Goal: Task Accomplishment & Management: Complete application form

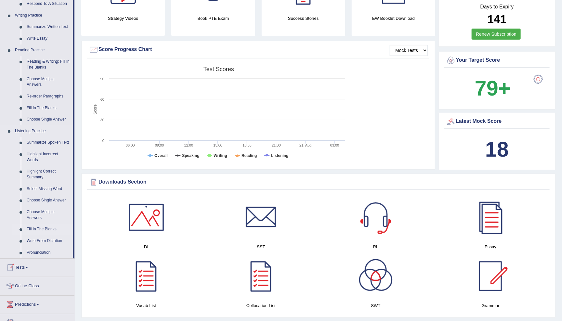
scroll to position [158, 0]
click at [43, 137] on link "Summarize Spoken Text" at bounding box center [48, 143] width 49 height 12
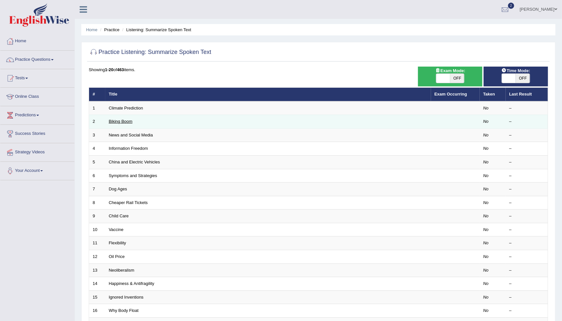
click at [125, 120] on link "Biking Boom" at bounding box center [121, 121] width 24 height 5
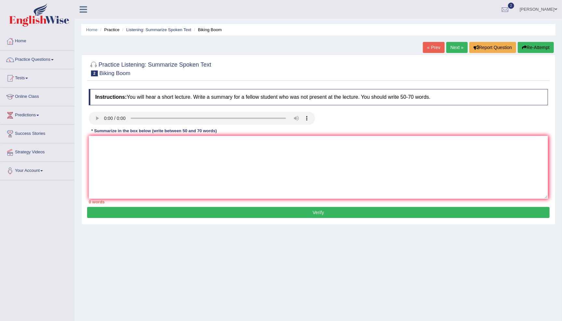
click at [105, 117] on audio at bounding box center [202, 118] width 227 height 13
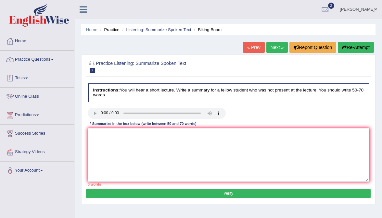
click at [47, 63] on link "Practice Questions" at bounding box center [37, 59] width 74 height 16
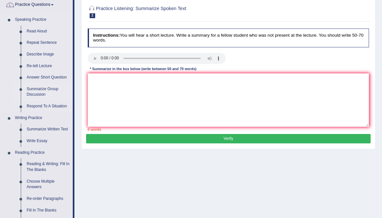
scroll to position [58, 0]
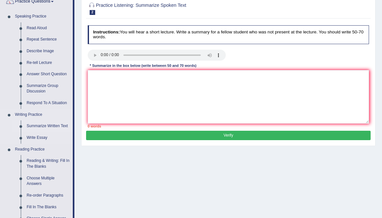
click at [55, 125] on link "Summarize Written Text" at bounding box center [48, 127] width 49 height 12
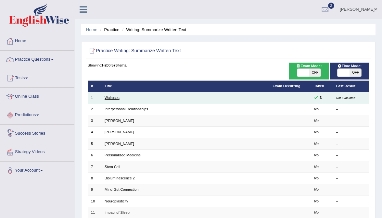
click at [113, 98] on link "Walruses" at bounding box center [112, 98] width 15 height 4
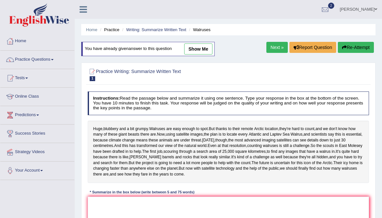
click at [206, 48] on link "show me" at bounding box center [198, 49] width 28 height 11
type textarea "Walruses are easy enough to spot, but thanks to their remote Arctic location, t…"
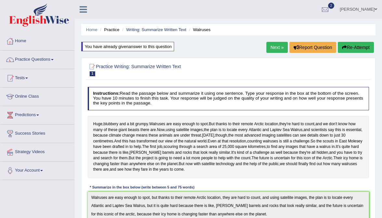
click at [51, 59] on link "Practice Questions" at bounding box center [37, 59] width 74 height 16
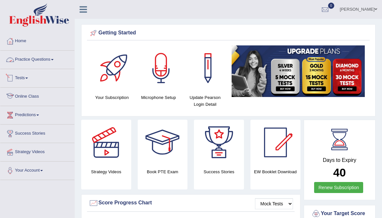
click at [27, 83] on link "Tests" at bounding box center [37, 77] width 74 height 16
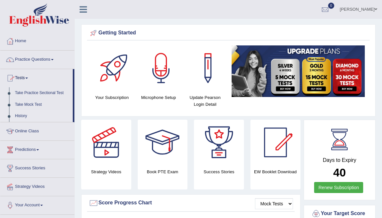
click at [23, 117] on link "History" at bounding box center [42, 117] width 61 height 12
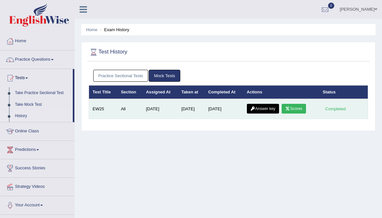
click at [298, 110] on link "Scores" at bounding box center [294, 109] width 24 height 10
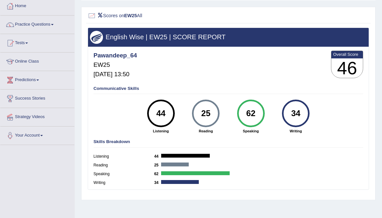
scroll to position [38, 0]
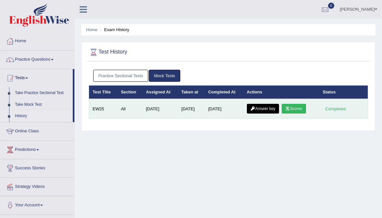
click at [268, 108] on link "Answer key" at bounding box center [263, 109] width 32 height 10
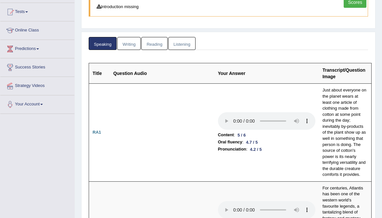
scroll to position [68, 0]
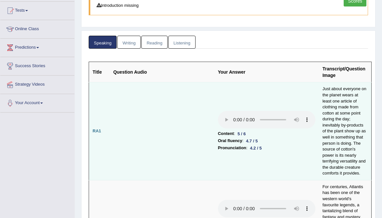
click at [218, 111] on audio at bounding box center [267, 120] width 98 height 18
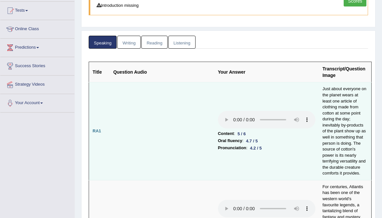
click at [218, 111] on audio at bounding box center [267, 120] width 98 height 18
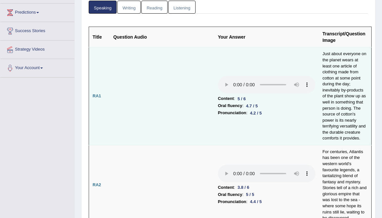
scroll to position [105, 0]
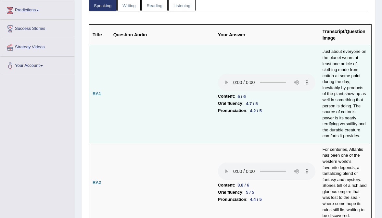
click at [218, 74] on audio at bounding box center [267, 83] width 98 height 18
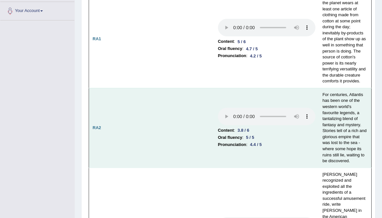
scroll to position [168, 0]
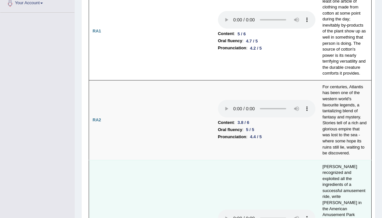
click at [218, 210] on audio at bounding box center [267, 219] width 98 height 18
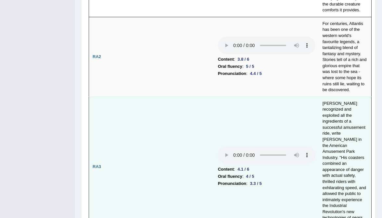
scroll to position [231, 0]
click at [218, 146] on audio at bounding box center [267, 155] width 98 height 18
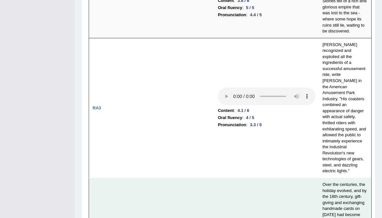
scroll to position [290, 0]
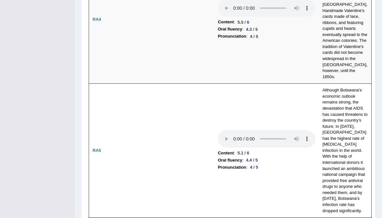
scroll to position [526, 0]
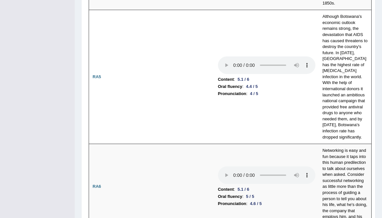
scroll to position [589, 0]
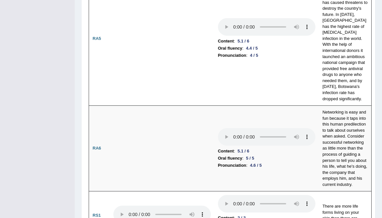
scroll to position [625, 0]
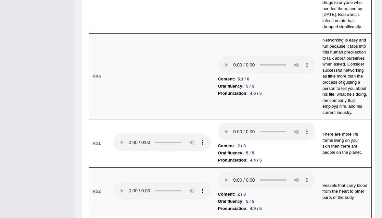
scroll to position [708, 0]
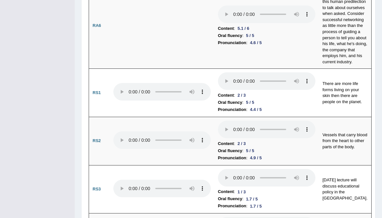
drag, startPoint x: 221, startPoint y: 88, endPoint x: 227, endPoint y: 88, distance: 5.9
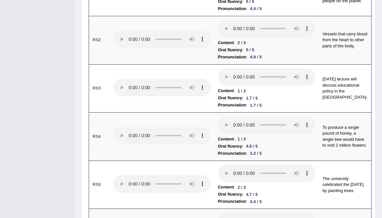
scroll to position [851, 0]
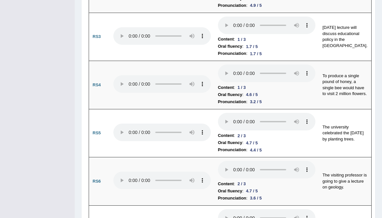
scroll to position [900, 0]
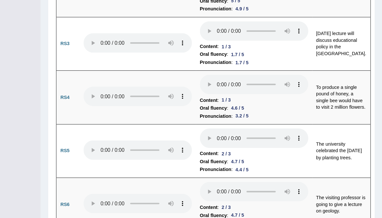
scroll to position [880, 0]
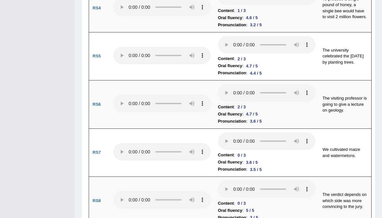
scroll to position [984, 0]
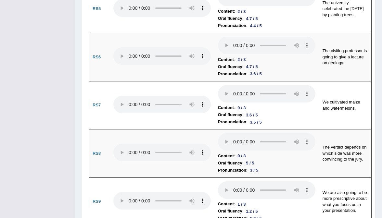
scroll to position [1025, 0]
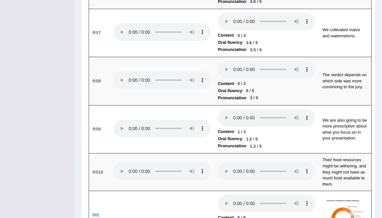
scroll to position [1112, 0]
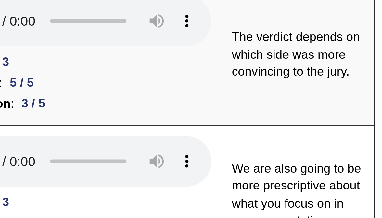
scroll to position [1111, 0]
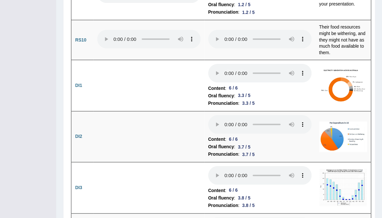
scroll to position [1220, 0]
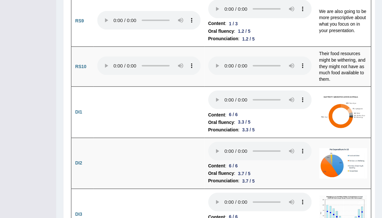
scroll to position [1207, 0]
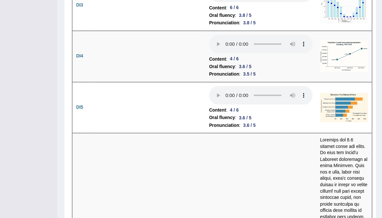
scroll to position [1405, 0]
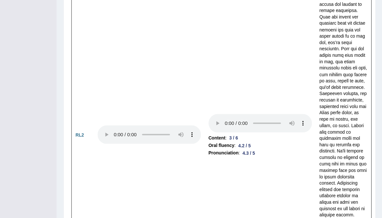
scroll to position [1913, 0]
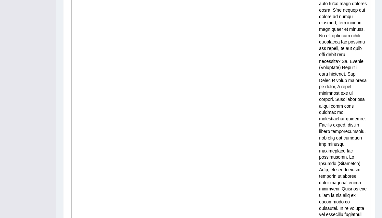
scroll to position [2570, 0]
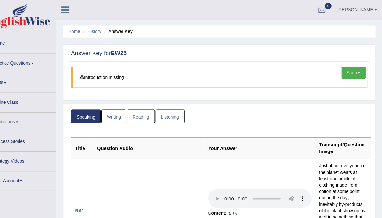
scroll to position [0, 0]
click at [117, 115] on link "Writing" at bounding box center [128, 109] width 23 height 13
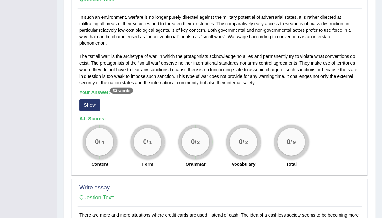
scroll to position [372, 0]
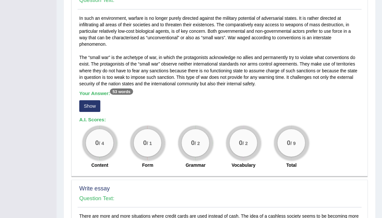
click at [96, 106] on button "Show" at bounding box center [106, 111] width 20 height 11
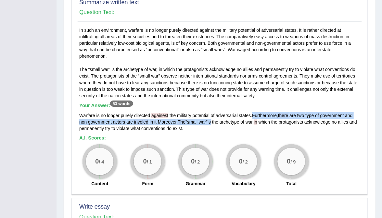
drag, startPoint x: 238, startPoint y: 95, endPoint x: 202, endPoint y: 98, distance: 36.5
click at [202, 106] on div "Warfare is no longer purely directed againest the military potential of adversa…" at bounding box center [228, 115] width 265 height 19
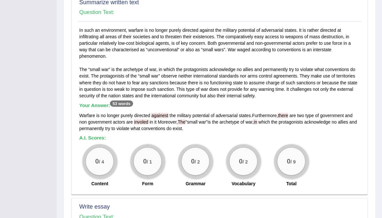
click at [202, 128] on h5 "A.I. Scores:" at bounding box center [228, 130] width 265 height 5
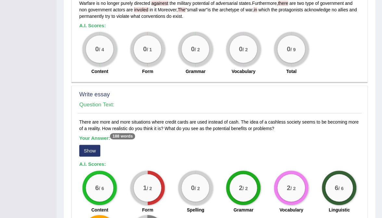
scroll to position [506, 0]
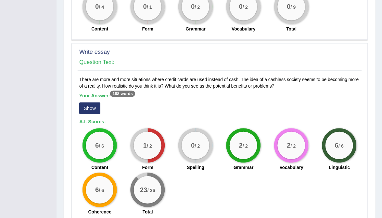
click at [96, 109] on button "Show" at bounding box center [106, 114] width 20 height 11
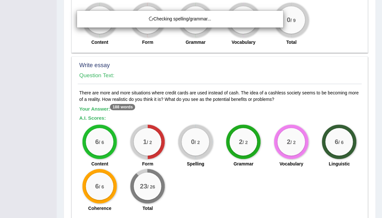
click at [107, 75] on div "Checking spelling/grammar..." at bounding box center [191, 109] width 382 height 218
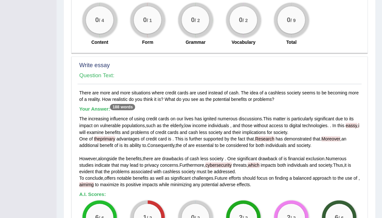
drag, startPoint x: 105, startPoint y: 85, endPoint x: 134, endPoint y: 85, distance: 28.9
click at [135, 100] on h5 "Your Answer: 188 words" at bounding box center [228, 103] width 265 height 6
click at [134, 100] on h5 "Your Answer: 188 words" at bounding box center [228, 103] width 265 height 6
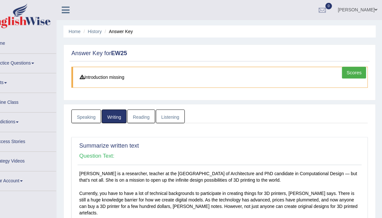
scroll to position [0, 0]
click at [168, 108] on link "Listening" at bounding box center [181, 109] width 27 height 13
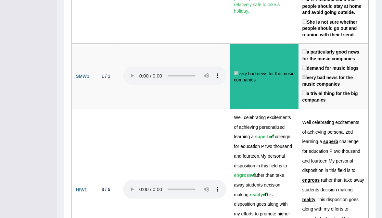
scroll to position [1748, 0]
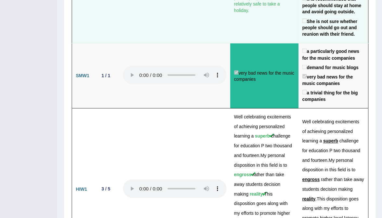
click at [181, 54] on td at bounding box center [186, 2] width 105 height 104
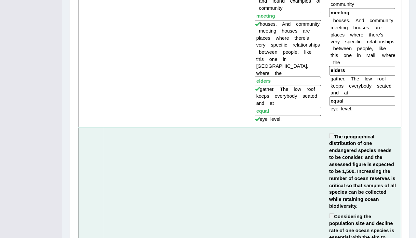
scroll to position [1008, 0]
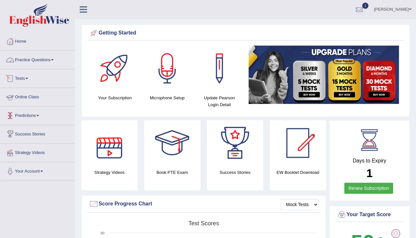
click at [49, 56] on link "Practice Questions" at bounding box center [37, 59] width 74 height 16
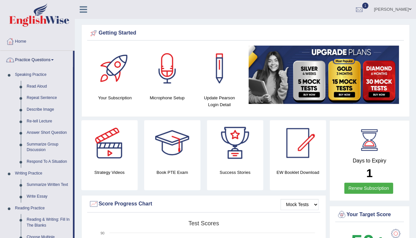
click at [46, 52] on link "Practice Questions" at bounding box center [36, 59] width 72 height 16
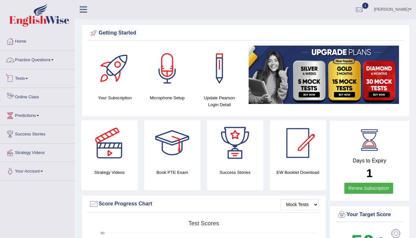
click at [24, 77] on link "Tests" at bounding box center [37, 77] width 74 height 16
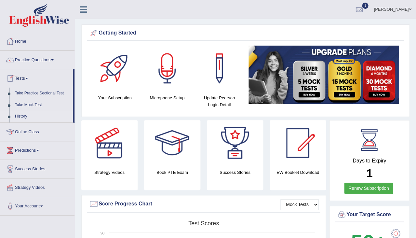
click at [22, 116] on link "History" at bounding box center [42, 117] width 61 height 12
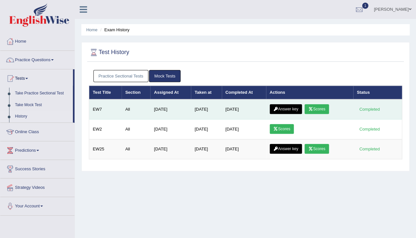
click at [293, 109] on link "Answer key" at bounding box center [285, 109] width 32 height 10
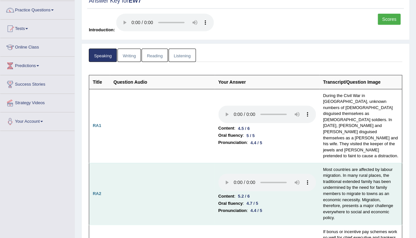
scroll to position [49, 0]
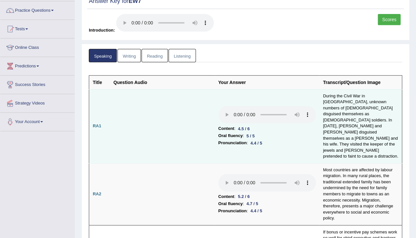
click at [218, 106] on audio at bounding box center [267, 115] width 98 height 18
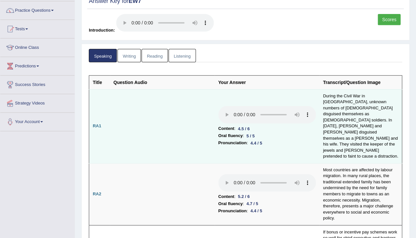
click at [218, 106] on audio at bounding box center [267, 115] width 98 height 18
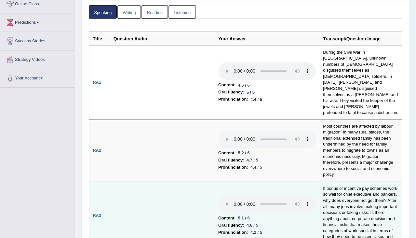
scroll to position [95, 0]
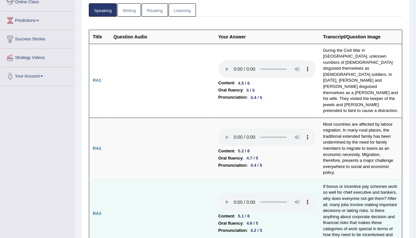
click at [218, 193] on audio at bounding box center [267, 202] width 98 height 18
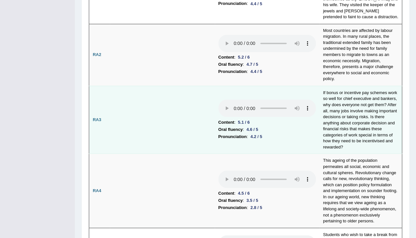
scroll to position [197, 0]
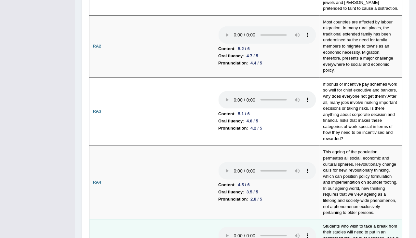
click at [218, 226] on audio at bounding box center [267, 235] width 98 height 18
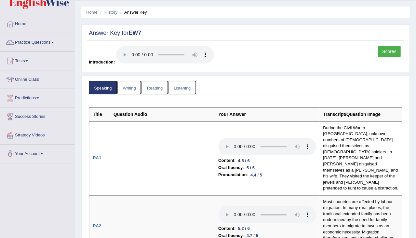
scroll to position [26, 0]
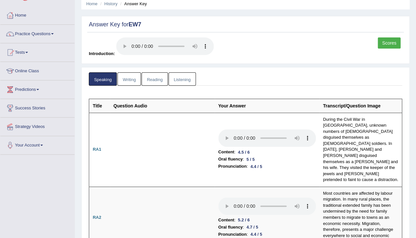
click at [387, 46] on link "Scores" at bounding box center [388, 42] width 23 height 11
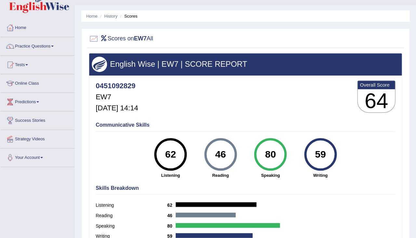
scroll to position [13, 0]
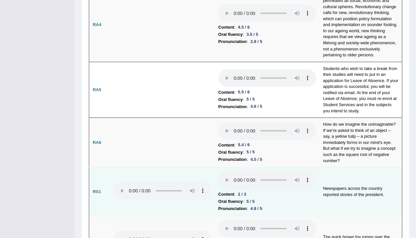
click at [218, 171] on audio at bounding box center [267, 180] width 98 height 18
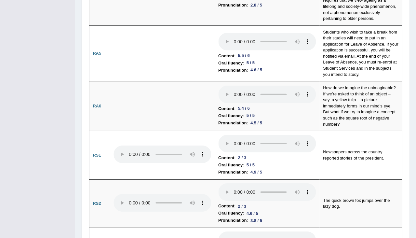
scroll to position [391, 0]
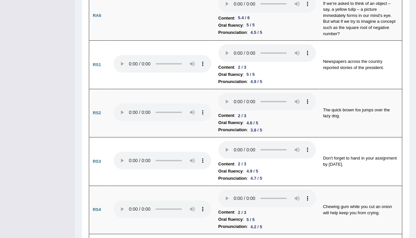
scroll to position [480, 0]
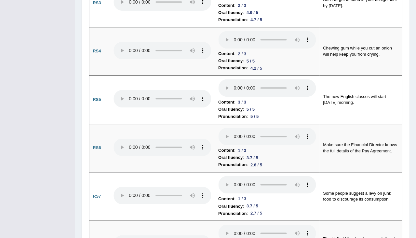
scroll to position [645, 0]
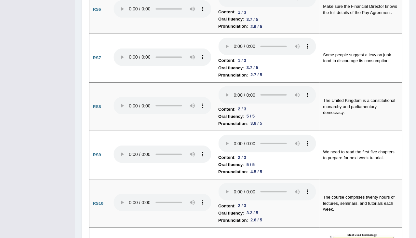
scroll to position [769, 0]
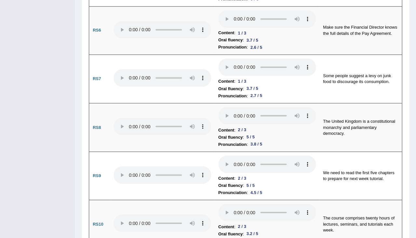
scroll to position [757, 0]
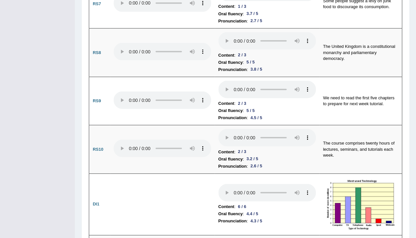
scroll to position [831, 0]
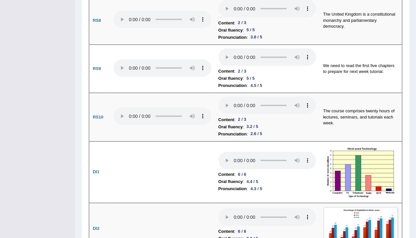
scroll to position [864, 0]
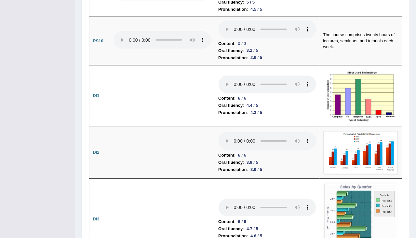
scroll to position [939, 0]
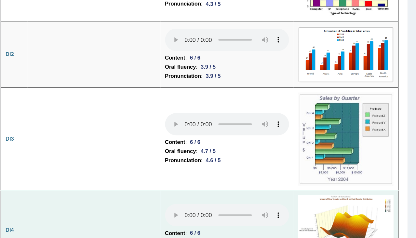
scroll to position [1020, 0]
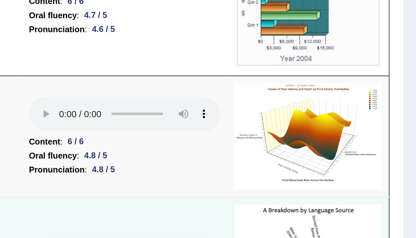
scroll to position [1056, 0]
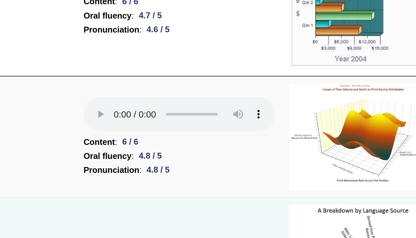
click at [218, 225] on audio at bounding box center [267, 234] width 98 height 18
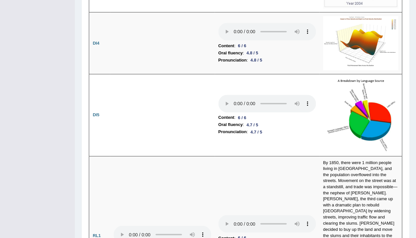
scroll to position [1187, 0]
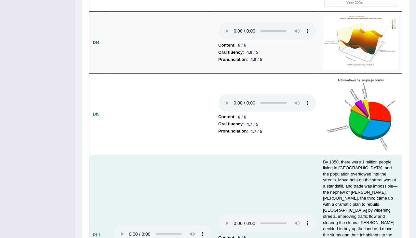
click at [218, 214] on audio at bounding box center [267, 223] width 98 height 18
click at [119, 225] on audio at bounding box center [162, 234] width 98 height 18
drag, startPoint x: 138, startPoint y: 130, endPoint x: 113, endPoint y: 131, distance: 25.4
click at [113, 225] on audio at bounding box center [162, 234] width 98 height 18
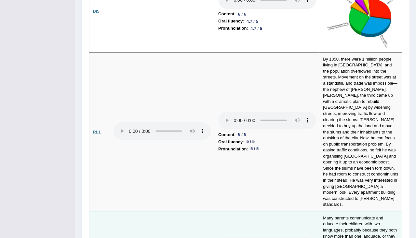
scroll to position [1292, 0]
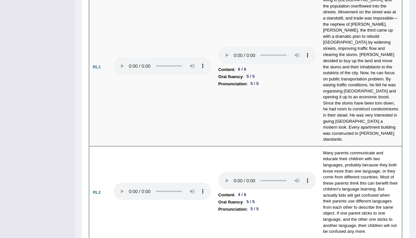
scroll to position [1355, 0]
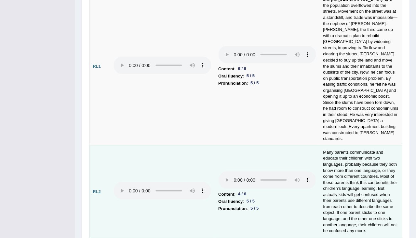
click at [218, 171] on audio at bounding box center [267, 180] width 98 height 18
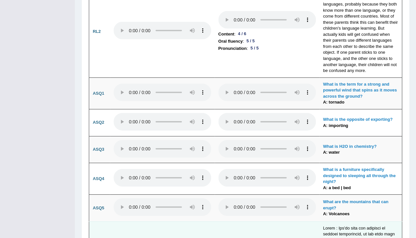
scroll to position [1503, 0]
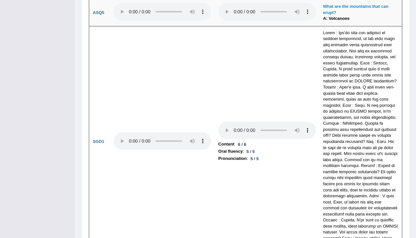
scroll to position [1710, 0]
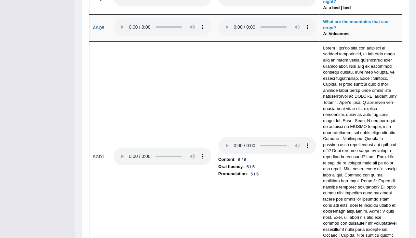
scroll to position [1693, 0]
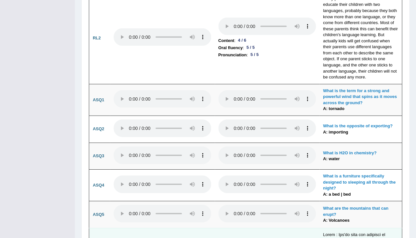
scroll to position [1509, 0]
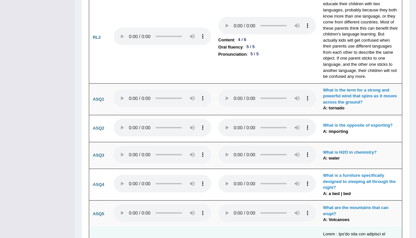
drag, startPoint x: 137, startPoint y: 108, endPoint x: 119, endPoint y: 113, distance: 18.9
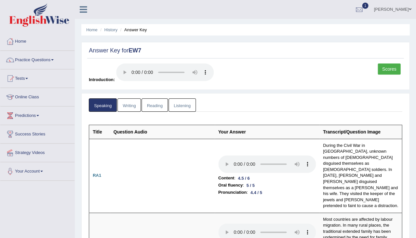
scroll to position [0, 0]
click at [126, 98] on link "Writing" at bounding box center [128, 104] width 23 height 13
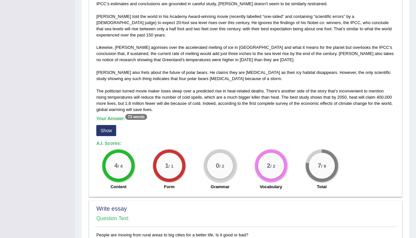
scroll to position [411, 0]
click at [109, 125] on button "Show" at bounding box center [106, 130] width 20 height 11
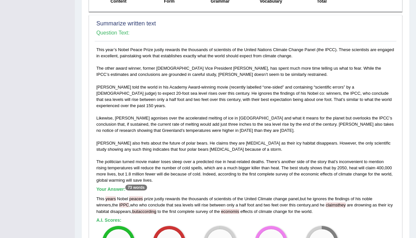
scroll to position [285, 0]
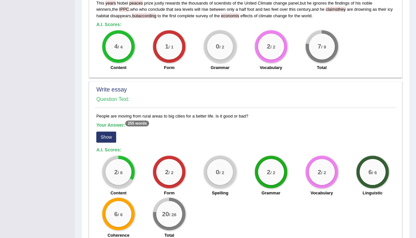
click at [114, 131] on button "Show" at bounding box center [106, 136] width 20 height 11
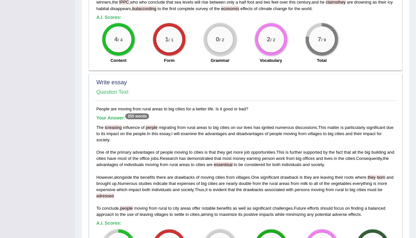
scroll to position [542, 0]
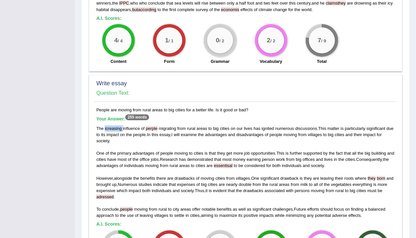
drag, startPoint x: 104, startPoint y: 97, endPoint x: 122, endPoint y: 98, distance: 17.6
click at [122, 125] on div "The icreasing influence of perple migrating from rural areas to big cities on o…" at bounding box center [245, 171] width 298 height 93
drag, startPoint x: 151, startPoint y: 98, endPoint x: 160, endPoint y: 100, distance: 8.9
click at [160, 125] on div "The icreasing influence of perple migrating from rural areas to big cities on o…" at bounding box center [245, 171] width 298 height 93
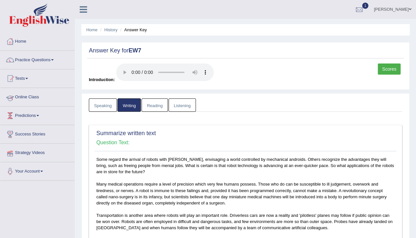
scroll to position [0, 0]
click at [29, 74] on link "Tests" at bounding box center [37, 77] width 74 height 16
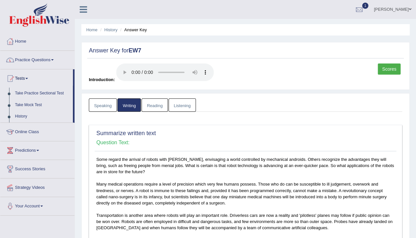
click at [27, 65] on link "Practice Questions" at bounding box center [37, 59] width 74 height 16
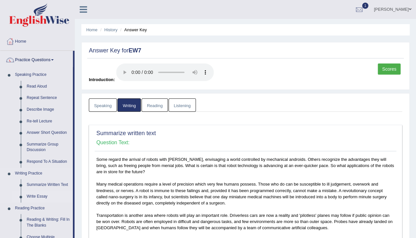
click at [40, 196] on link "Write Essay" at bounding box center [48, 196] width 49 height 12
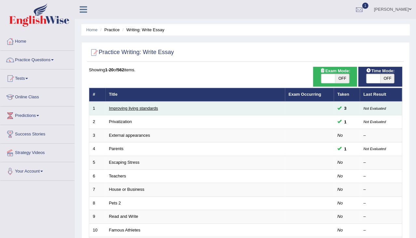
click at [148, 108] on link "Improving living standards" at bounding box center [133, 108] width 49 height 5
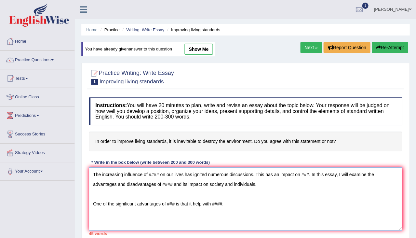
type textarea "The increasing influence of #### on our lives has ignited numerous discussions.…"
drag, startPoint x: 93, startPoint y: 170, endPoint x: 249, endPoint y: 211, distance: 161.5
click at [249, 211] on textarea "The increasing influence of #### on our lives has ignited numerous discussions.…" at bounding box center [245, 198] width 313 height 63
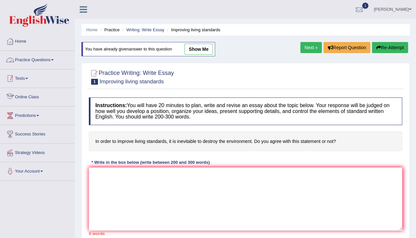
click at [34, 72] on link "Tests" at bounding box center [37, 77] width 74 height 16
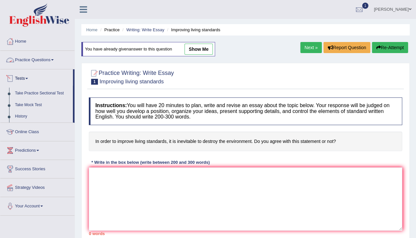
click at [32, 65] on link "Practice Questions" at bounding box center [37, 59] width 74 height 16
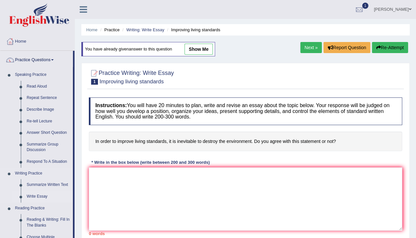
click at [31, 193] on link "Write Essay" at bounding box center [48, 196] width 49 height 12
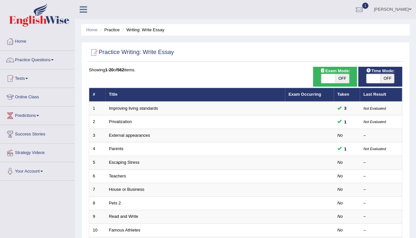
click at [381, 78] on span "OFF" at bounding box center [387, 78] width 14 height 9
checkbox input "true"
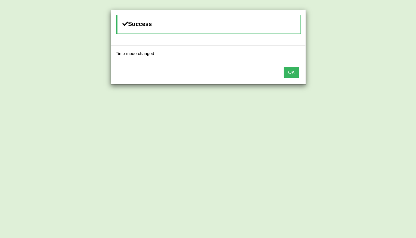
click at [298, 69] on button "OK" at bounding box center [290, 72] width 15 height 11
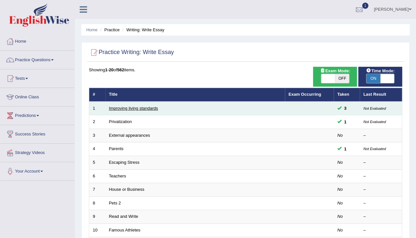
click at [128, 108] on link "Improving living standards" at bounding box center [133, 108] width 49 height 5
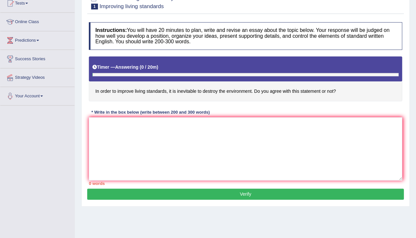
scroll to position [75, 0]
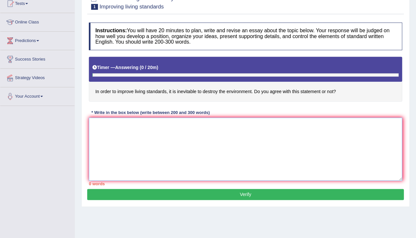
click at [164, 135] on textarea at bounding box center [245, 148] width 313 height 63
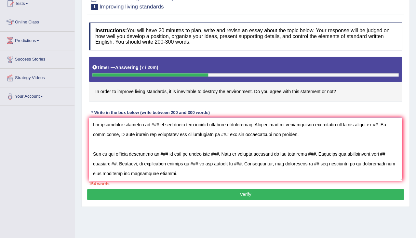
scroll to position [0, 0]
click at [156, 123] on textarea at bounding box center [245, 148] width 313 height 63
click at [97, 135] on textarea at bounding box center [245, 148] width 313 height 63
click at [98, 131] on textarea at bounding box center [245, 148] width 313 height 63
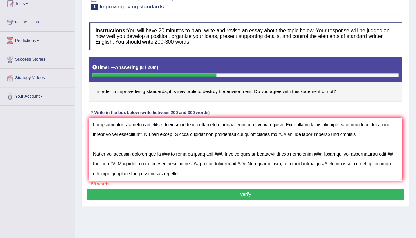
click at [268, 133] on textarea at bounding box center [245, 148] width 313 height 63
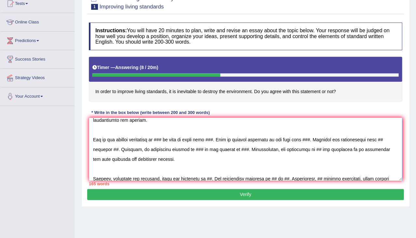
scroll to position [24, 0]
click at [170, 137] on textarea at bounding box center [245, 148] width 313 height 63
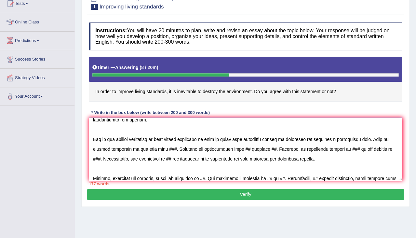
click at [169, 147] on textarea at bounding box center [245, 148] width 313 height 63
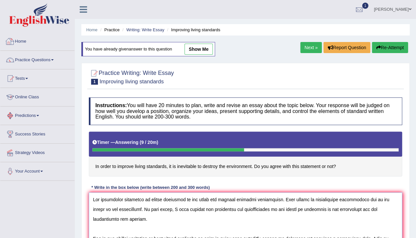
scroll to position [0, 0]
type textarea "The increasing influence of living standards on our lives has ignited numeroud …"
click at [20, 43] on link "Home" at bounding box center [37, 40] width 74 height 16
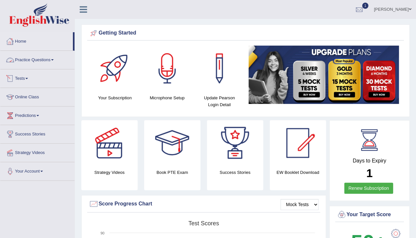
click at [48, 59] on link "Practice Questions" at bounding box center [37, 59] width 74 height 16
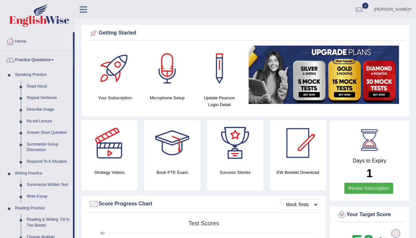
click at [48, 59] on link "Practice Questions" at bounding box center [36, 59] width 72 height 16
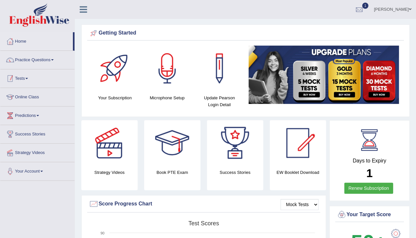
click at [27, 79] on link "Tests" at bounding box center [37, 77] width 74 height 16
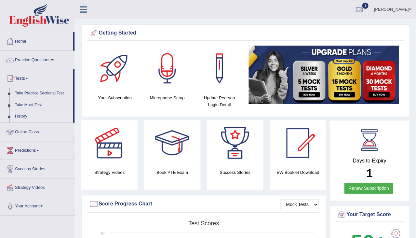
click at [19, 114] on link "History" at bounding box center [42, 117] width 61 height 12
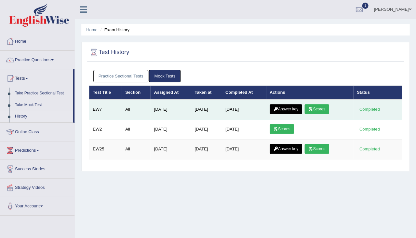
click at [269, 108] on td "Answer key Scores" at bounding box center [309, 109] width 87 height 20
click at [286, 108] on link "Answer key" at bounding box center [285, 109] width 32 height 10
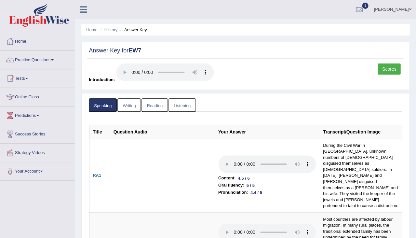
click at [158, 98] on link "Reading" at bounding box center [154, 104] width 26 height 13
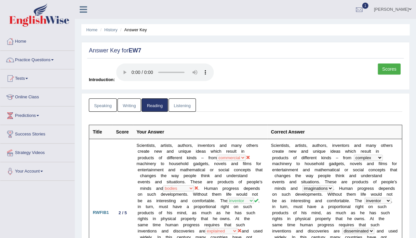
click at [399, 10] on link "[PERSON_NAME]" at bounding box center [392, 8] width 47 height 17
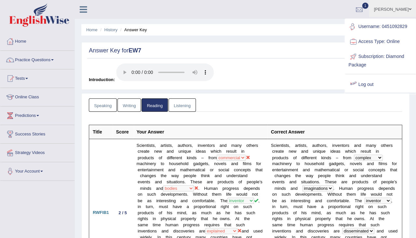
click at [361, 85] on link "Log out" at bounding box center [380, 84] width 70 height 15
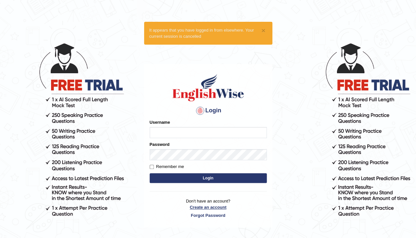
click at [210, 205] on link "Create an account" at bounding box center [208, 207] width 117 height 6
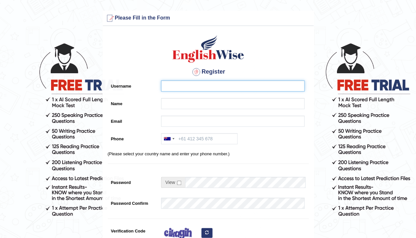
click at [190, 89] on input "Username" at bounding box center [232, 85] width 143 height 11
type input "0421193207"
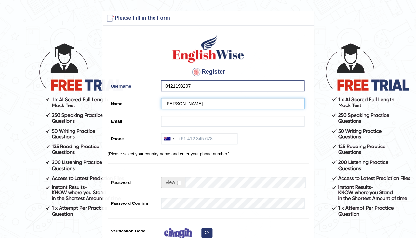
type input "[PERSON_NAME]"
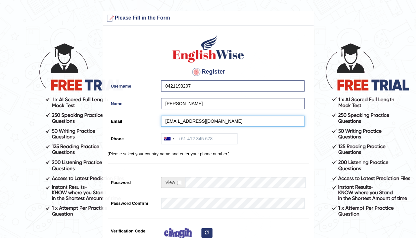
type input "Sheilaajareviray@yahoo.com"
click at [209, 93] on div "0421193207" at bounding box center [231, 87] width 147 height 14
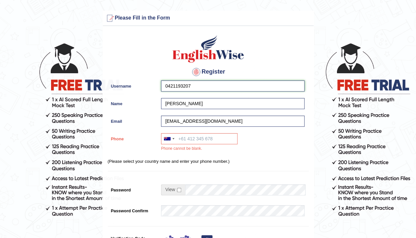
click at [208, 88] on input "0421193207" at bounding box center [232, 85] width 143 height 11
click at [193, 135] on input "Phone" at bounding box center [199, 138] width 76 height 11
paste input "0421193207"
type input "0421193207"
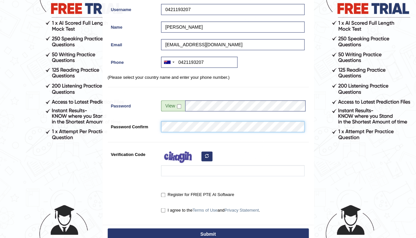
scroll to position [80, 0]
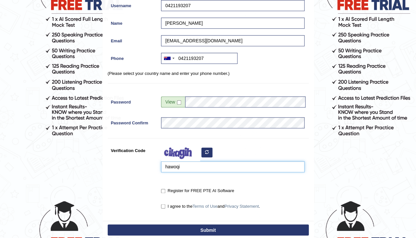
type input "hawoqi"
click at [163, 190] on input "Register for FREE PTE AI Software" at bounding box center [163, 191] width 4 height 4
checkbox input "true"
click at [165, 207] on label "I agree to the Terms of Use and Privacy Statement ." at bounding box center [210, 206] width 99 height 7
click at [165, 207] on input "I agree to the Terms of Use and Privacy Statement ." at bounding box center [163, 206] width 4 height 4
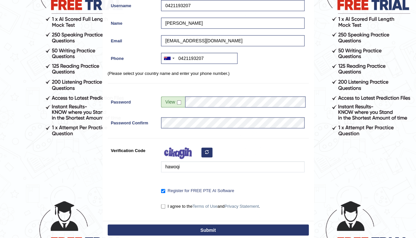
checkbox input "true"
click at [177, 224] on button "Submit" at bounding box center [208, 229] width 201 height 11
type input "+61421193207"
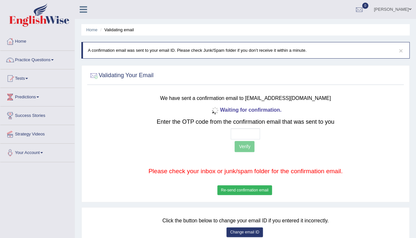
click at [235, 132] on input "text" at bounding box center [244, 133] width 29 height 11
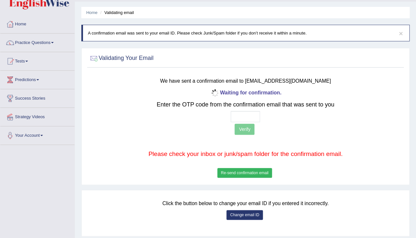
scroll to position [18, 0]
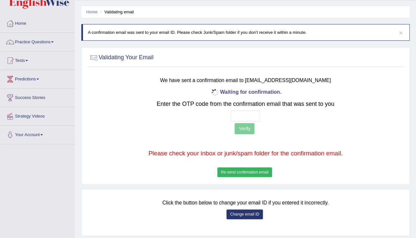
click at [243, 211] on button "Change email ID" at bounding box center [244, 214] width 36 height 10
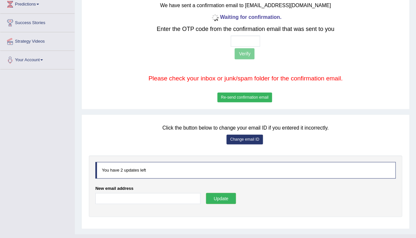
scroll to position [100, 0]
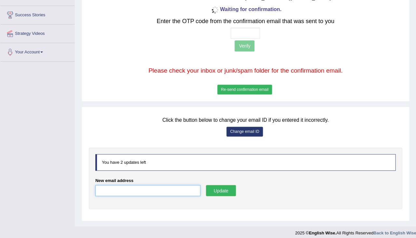
click at [158, 190] on input "New email address" at bounding box center [147, 190] width 105 height 11
type input "[EMAIL_ADDRESS][DOMAIN_NAME]"
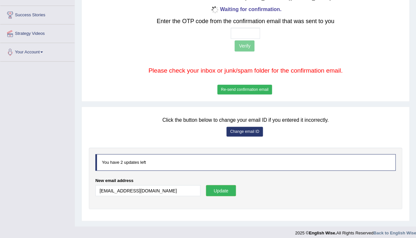
click at [221, 186] on button "Update" at bounding box center [221, 190] width 30 height 11
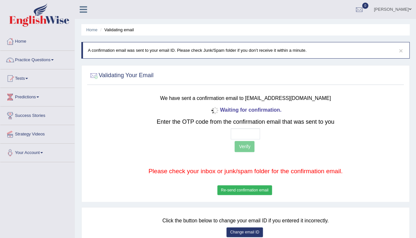
click at [235, 131] on input "text" at bounding box center [244, 133] width 29 height 11
type input "8 2 1 0"
click at [250, 145] on button "Verify" at bounding box center [244, 146] width 20 height 11
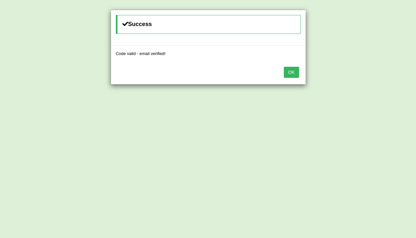
click at [291, 73] on button "OK" at bounding box center [290, 72] width 15 height 11
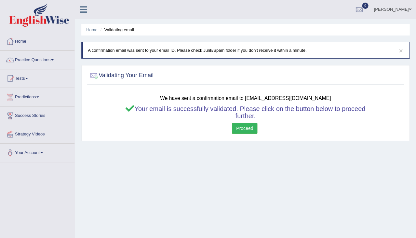
click at [245, 128] on link "Proceed" at bounding box center [244, 128] width 25 height 11
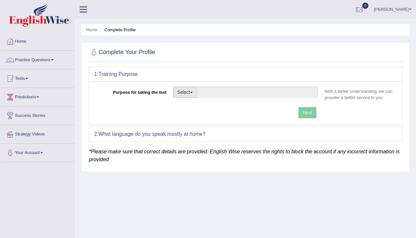
click at [190, 95] on button "Select" at bounding box center [185, 91] width 24 height 11
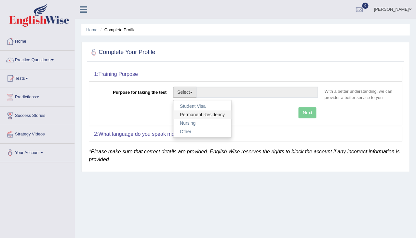
click at [196, 114] on link "Permanent Residency" at bounding box center [202, 114] width 58 height 8
type input "Permanent Residency"
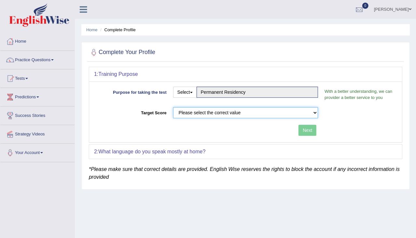
select select "79"
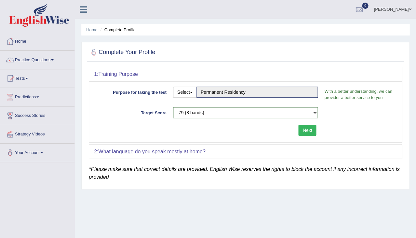
click at [307, 128] on button "Next" at bounding box center [307, 130] width 18 height 11
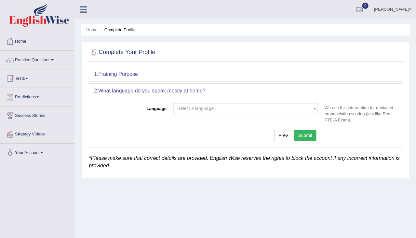
click at [210, 110] on span "Select a language ..." at bounding box center [243, 108] width 133 height 7
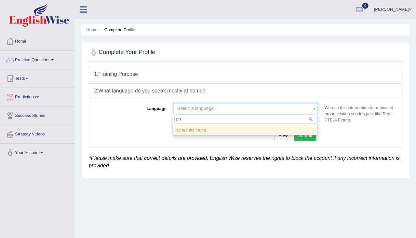
type input "p"
type input "f"
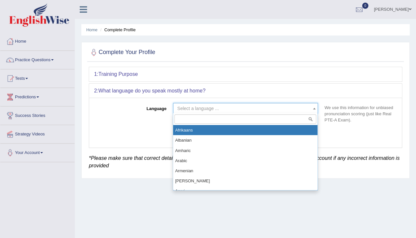
type input "n"
type input "ta"
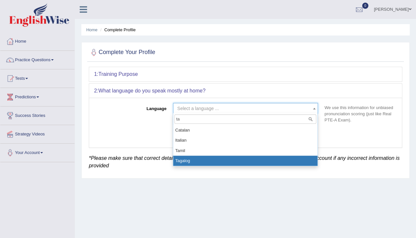
select select "Tagalog"
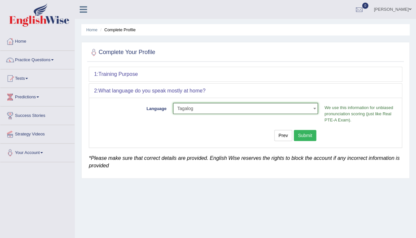
click at [305, 131] on button "Submit" at bounding box center [305, 135] width 23 height 11
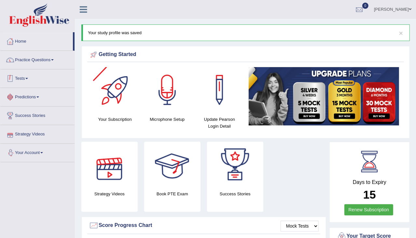
click at [42, 63] on link "Practice Questions" at bounding box center [37, 59] width 74 height 16
